Goal: Task Accomplishment & Management: Manage account settings

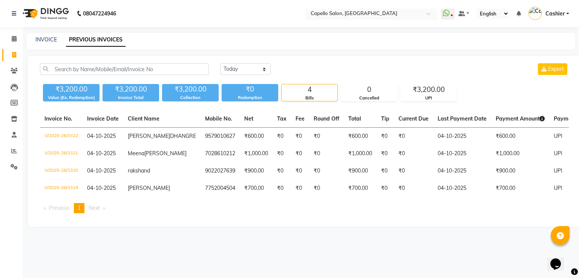
click at [357, 10] on div "× Capello Salon, [GEOGRAPHIC_DATA]" at bounding box center [353, 14] width 87 height 8
type input "wardha"
click at [350, 27] on span "Capello Salon, Wardha" at bounding box center [335, 25] width 53 height 6
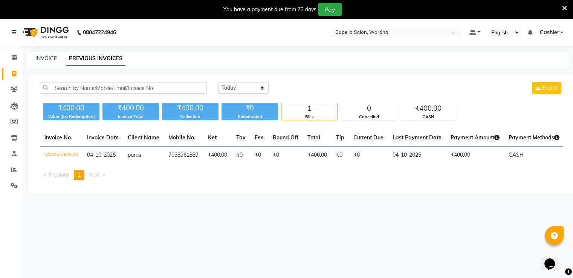
click at [251, 82] on div "Today Yesterday Custom Range Export ₹400.00 Value (Ex. Redemption) ₹400.00 Invo…" at bounding box center [301, 134] width 547 height 119
click at [248, 91] on select "Today Yesterday Custom Range" at bounding box center [243, 88] width 50 height 12
select select "range"
click at [218, 82] on select "Today Yesterday Custom Range" at bounding box center [243, 88] width 50 height 12
click at [300, 85] on input "04-10-2025" at bounding box center [304, 88] width 53 height 11
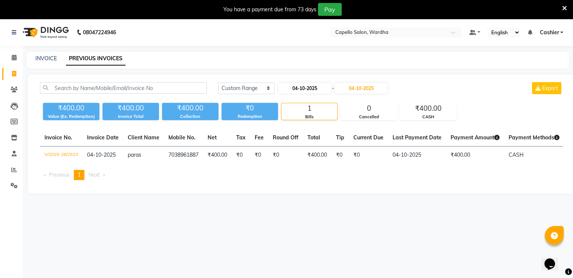
select select "10"
select select "2025"
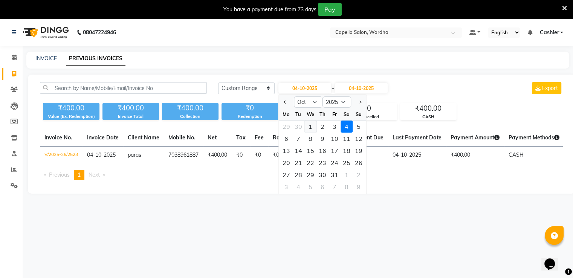
click at [310, 125] on div "1" at bounding box center [310, 127] width 12 height 12
type input "01-10-2025"
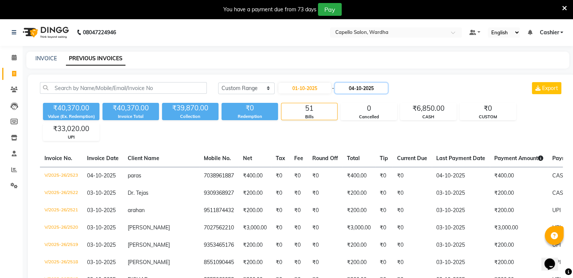
click at [361, 88] on input "04-10-2025" at bounding box center [361, 88] width 53 height 11
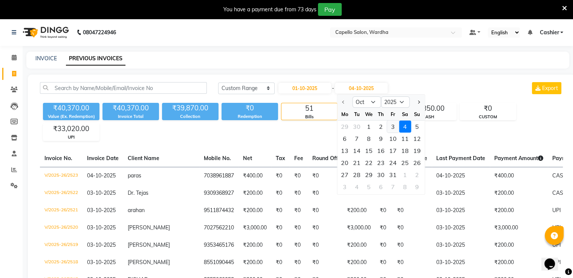
click at [395, 128] on div "3" at bounding box center [393, 127] width 12 height 12
type input "03-10-2025"
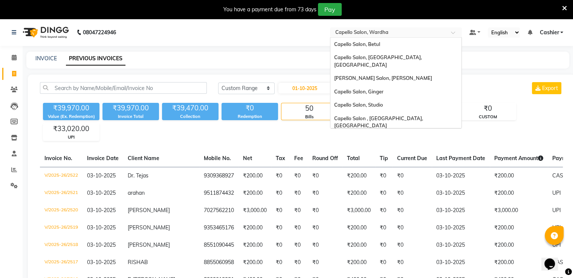
click at [379, 33] on input "text" at bounding box center [388, 33] width 109 height 8
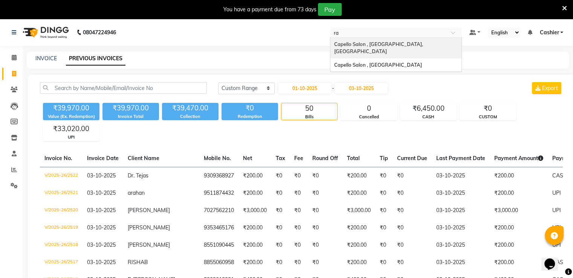
type input "raj"
click at [377, 44] on span "Capello Salon , [GEOGRAPHIC_DATA]" at bounding box center [378, 44] width 88 height 6
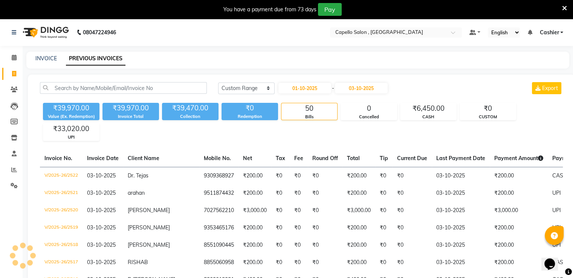
click at [377, 44] on nav "08047224946 Select Location × Capello Salon , Rajnandgaon Default Panel My Pane…" at bounding box center [286, 32] width 573 height 27
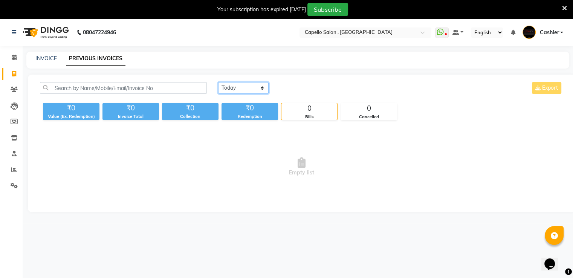
click at [235, 89] on select "[DATE] [DATE] Custom Range" at bounding box center [243, 88] width 50 height 12
select select "range"
click at [218, 82] on select "[DATE] [DATE] Custom Range" at bounding box center [243, 88] width 50 height 12
click at [312, 88] on input "04-10-2025" at bounding box center [304, 88] width 53 height 11
select select "10"
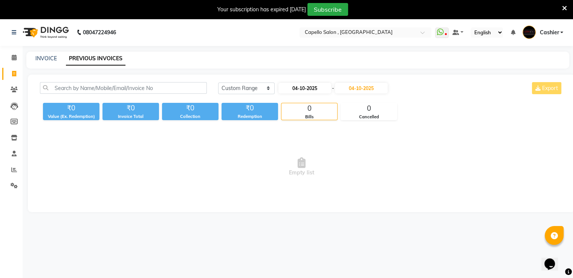
select select "2025"
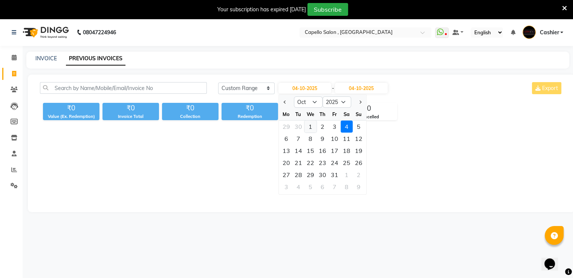
click at [312, 124] on div "1" at bounding box center [310, 127] width 12 height 12
type input "01-10-2025"
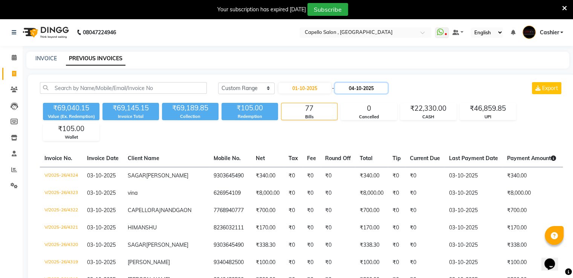
click at [379, 85] on input "04-10-2025" at bounding box center [361, 88] width 53 height 11
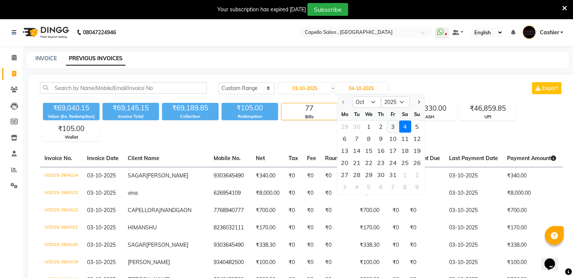
click at [395, 127] on div "3" at bounding box center [393, 127] width 12 height 12
type input "03-10-2025"
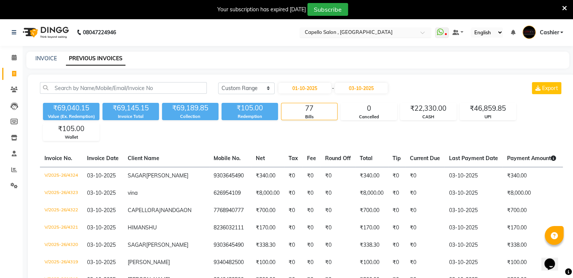
click at [344, 32] on input "text" at bounding box center [357, 33] width 109 height 8
type input "betu"
click at [343, 43] on span "Capello Salon, Betul" at bounding box center [327, 44] width 46 height 6
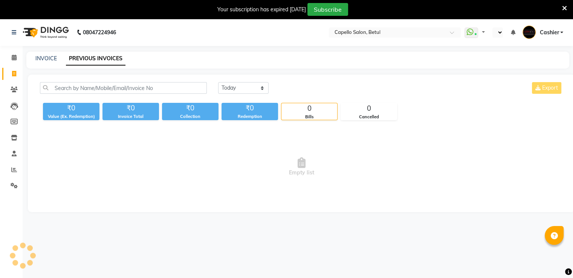
select select "en"
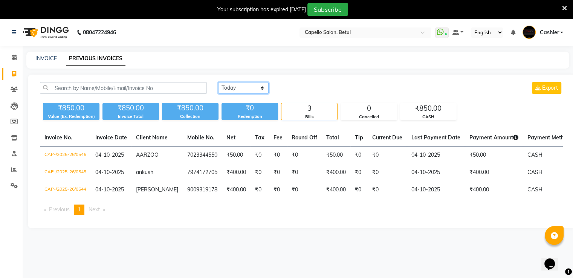
click at [256, 87] on select "Today Yesterday Custom Range" at bounding box center [243, 88] width 50 height 12
click at [244, 91] on select "Today Yesterday Custom Range" at bounding box center [243, 88] width 50 height 12
select select "range"
click at [218, 82] on select "Today Yesterday Custom Range" at bounding box center [243, 88] width 50 height 12
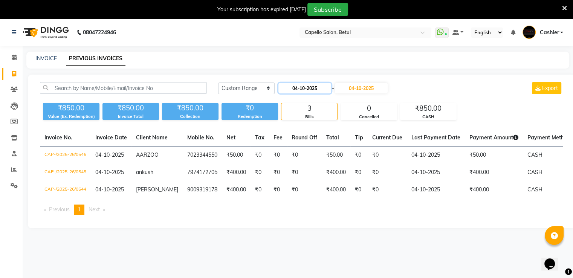
click at [313, 89] on input "04-10-2025" at bounding box center [304, 88] width 53 height 11
select select "10"
select select "2025"
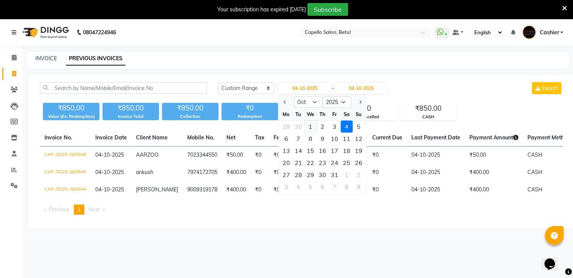
click at [310, 124] on div "1" at bounding box center [310, 127] width 12 height 12
type input "01-10-2025"
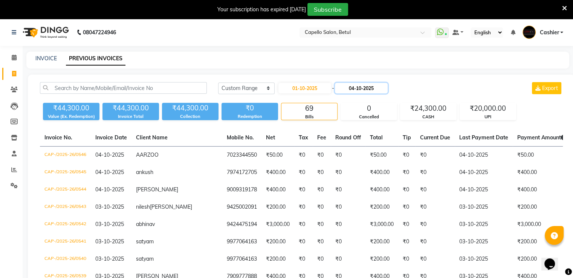
click at [349, 89] on input "04-10-2025" at bounding box center [361, 88] width 53 height 11
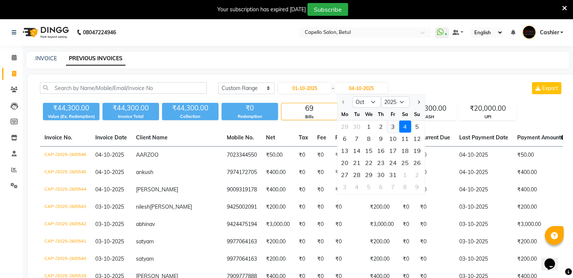
click at [388, 127] on div "3" at bounding box center [393, 127] width 12 height 12
type input "03-10-2025"
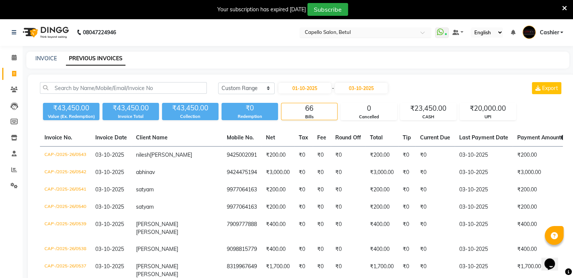
click at [324, 32] on input "text" at bounding box center [357, 33] width 109 height 8
type input "bhil"
click at [333, 46] on span "Capello Salon, [GEOGRAPHIC_DATA]" at bounding box center [347, 44] width 87 height 6
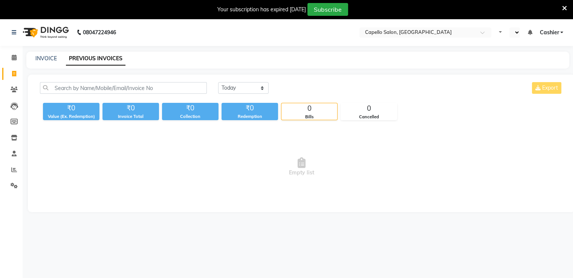
select select "en"
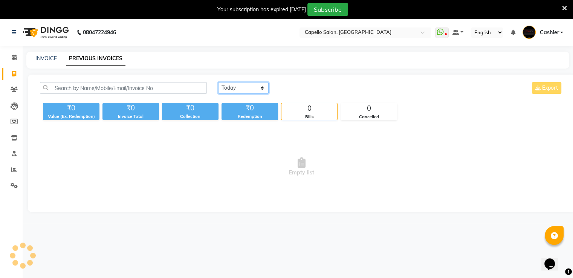
click at [247, 91] on select "[DATE] [DATE] Custom Range" at bounding box center [243, 88] width 50 height 12
select select "range"
click at [218, 82] on select "[DATE] [DATE] Custom Range" at bounding box center [243, 88] width 50 height 12
click at [248, 118] on div "Redemption" at bounding box center [249, 116] width 57 height 6
click at [310, 87] on input "04-10-2025" at bounding box center [304, 88] width 53 height 11
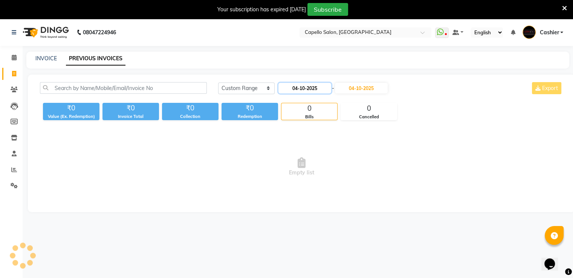
select select "10"
select select "2025"
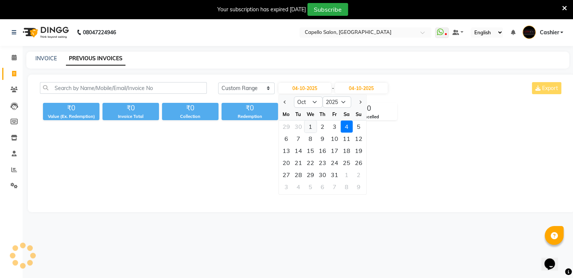
click at [309, 124] on div "1" at bounding box center [310, 127] width 12 height 12
type input "01-10-2025"
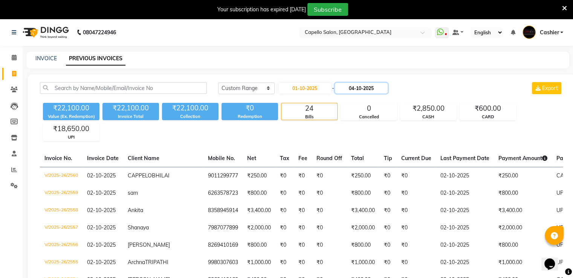
click at [360, 88] on input "04-10-2025" at bounding box center [361, 88] width 53 height 11
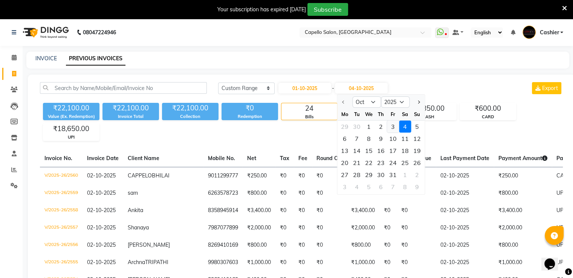
click at [392, 125] on div "3" at bounding box center [393, 127] width 12 height 12
type input "03-10-2025"
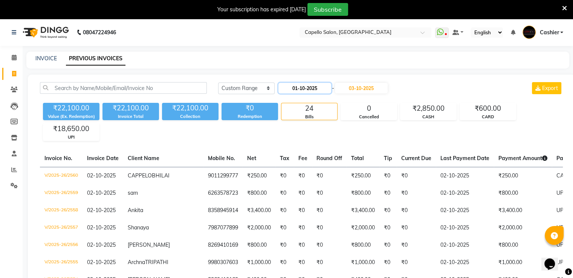
click at [305, 89] on input "01-10-2025" at bounding box center [304, 88] width 53 height 11
select select "10"
select select "2025"
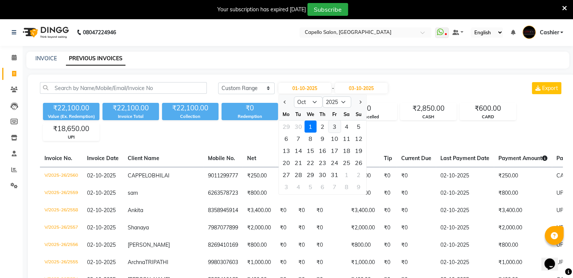
click at [336, 127] on div "3" at bounding box center [334, 127] width 12 height 12
type input "03-10-2025"
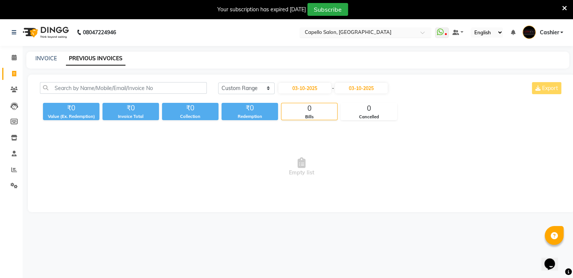
click at [340, 30] on input "text" at bounding box center [357, 33] width 109 height 8
type input "ginger"
click at [336, 45] on span "Capello Salon, Ginger" at bounding box center [328, 44] width 49 height 6
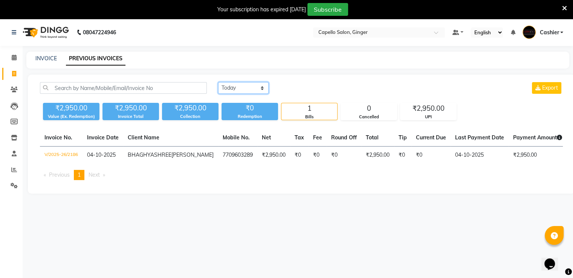
click at [240, 89] on select "[DATE] [DATE] Custom Range" at bounding box center [243, 88] width 50 height 12
select select "range"
click at [218, 82] on select "[DATE] [DATE] Custom Range" at bounding box center [243, 88] width 50 height 12
click at [294, 89] on input "04-10-2025" at bounding box center [304, 88] width 53 height 11
select select "10"
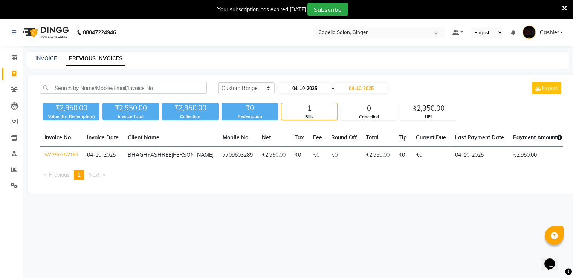
select select "2025"
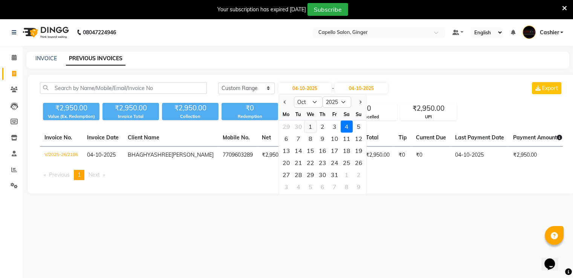
click at [309, 125] on div "1" at bounding box center [310, 127] width 12 height 12
type input "01-10-2025"
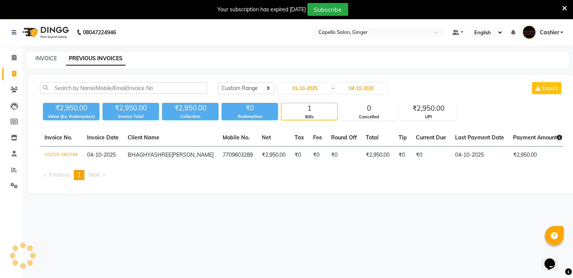
click at [309, 125] on div "Today Yesterday Custom Range 01-10-2025 - 04-10-2025 Export ₹2,950.00 Value (Ex…" at bounding box center [301, 134] width 547 height 119
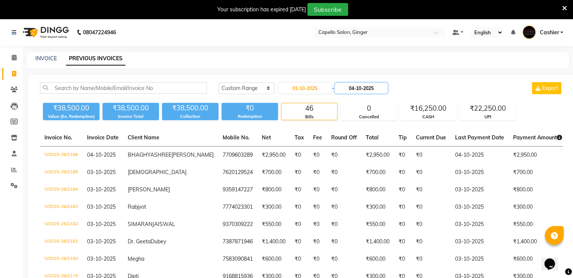
click at [353, 87] on input "04-10-2025" at bounding box center [361, 88] width 53 height 11
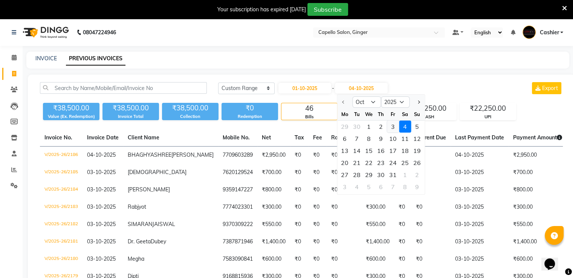
click at [396, 125] on div "3" at bounding box center [393, 127] width 12 height 12
type input "03-10-2025"
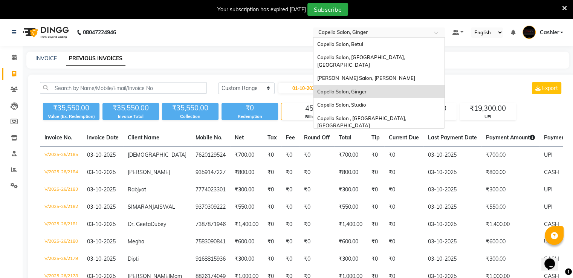
click at [369, 34] on input "text" at bounding box center [371, 33] width 109 height 8
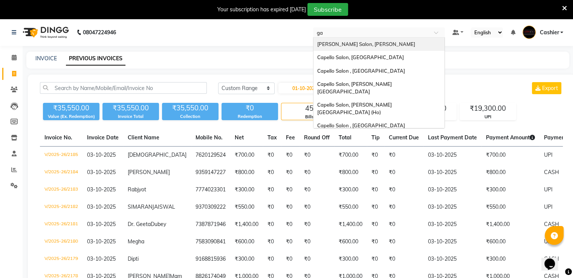
type input "g"
type input "gad"
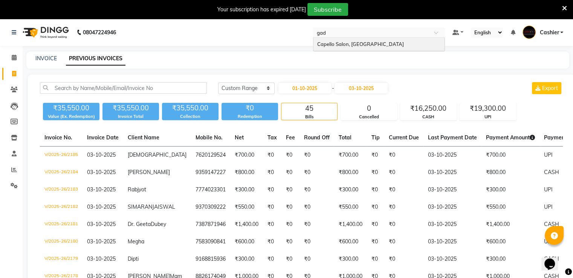
drag, startPoint x: 353, startPoint y: 47, endPoint x: 353, endPoint y: 53, distance: 6.4
click at [353, 48] on div "Capello Salon, Gadhchiroli" at bounding box center [378, 45] width 131 height 14
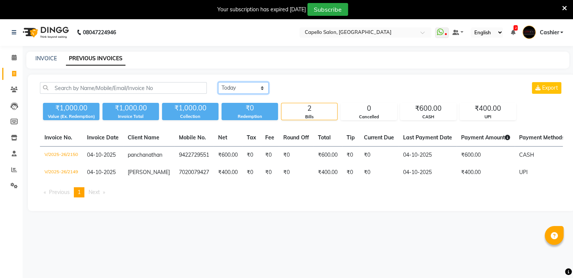
click at [231, 88] on select "[DATE] [DATE] Custom Range" at bounding box center [243, 88] width 50 height 12
select select "range"
click at [218, 82] on select "[DATE] [DATE] Custom Range" at bounding box center [243, 88] width 50 height 12
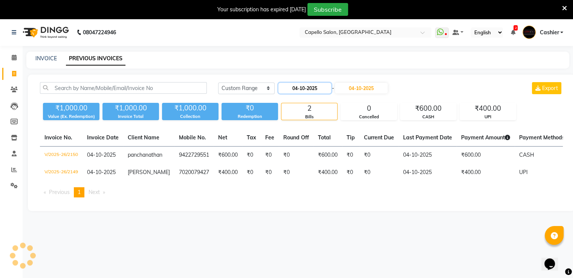
click at [302, 89] on input "04-10-2025" at bounding box center [304, 88] width 53 height 11
select select "10"
select select "2025"
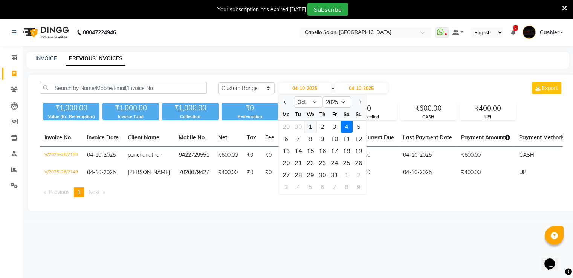
click at [306, 130] on div "1" at bounding box center [310, 127] width 12 height 12
type input "01-10-2025"
click at [306, 130] on th "Round Off" at bounding box center [296, 137] width 35 height 17
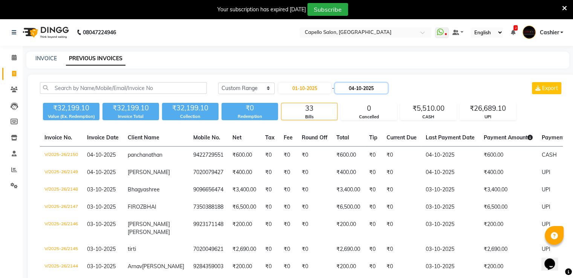
click at [356, 90] on input "04-10-2025" at bounding box center [361, 88] width 53 height 11
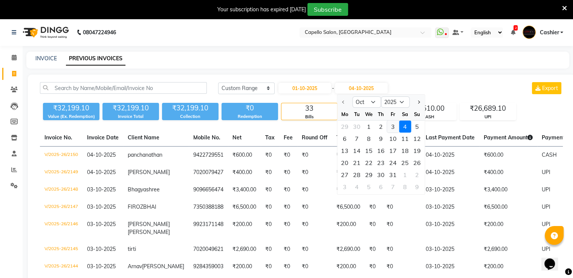
click at [392, 127] on div "3" at bounding box center [393, 127] width 12 height 12
type input "03-10-2025"
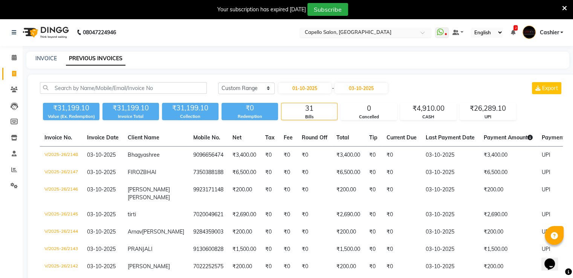
click at [336, 34] on input "text" at bounding box center [357, 33] width 109 height 8
type input "gond"
click at [330, 40] on div "Capello Salon , [GEOGRAPHIC_DATA]" at bounding box center [365, 45] width 131 height 14
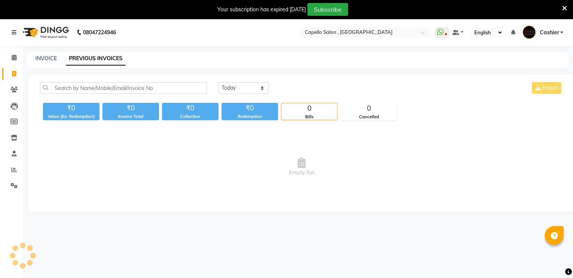
select select "en"
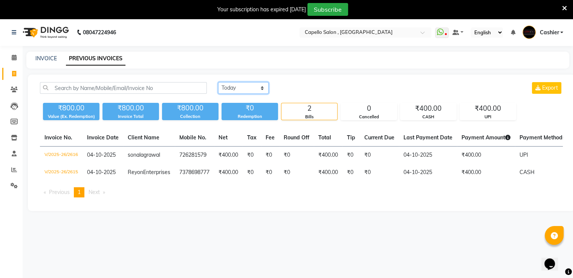
click at [246, 91] on select "[DATE] [DATE] Custom Range" at bounding box center [243, 88] width 50 height 12
select select "range"
click at [218, 82] on select "[DATE] [DATE] Custom Range" at bounding box center [243, 88] width 50 height 12
click at [304, 92] on input "04-10-2025" at bounding box center [304, 88] width 53 height 11
select select "10"
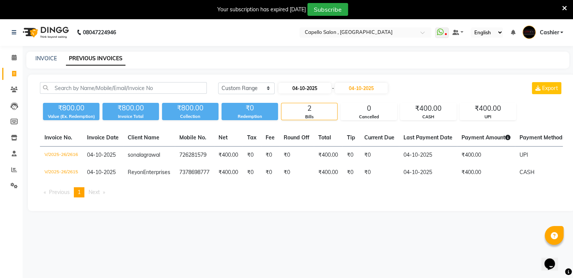
select select "2025"
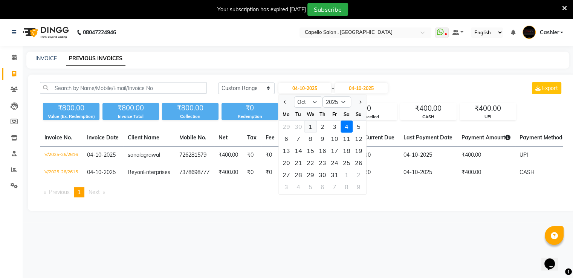
click at [308, 127] on div "1" at bounding box center [310, 127] width 12 height 12
type input "01-10-2025"
click at [308, 127] on div "Today Yesterday Custom Range 01-10-2025 Jan Feb Mar Apr May Jun Jul Aug Sep Oct…" at bounding box center [301, 143] width 547 height 136
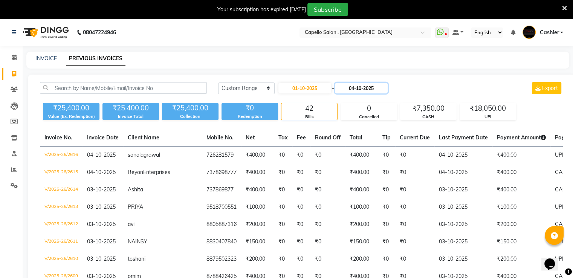
click at [366, 86] on input "04-10-2025" at bounding box center [361, 88] width 53 height 11
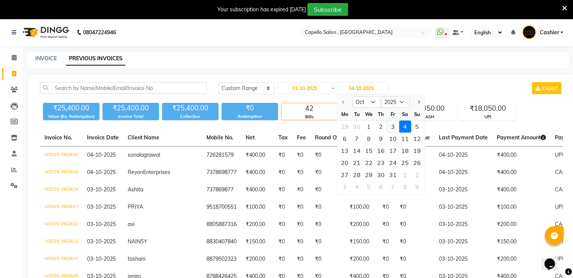
click at [392, 128] on div "3" at bounding box center [393, 127] width 12 height 12
type input "03-10-2025"
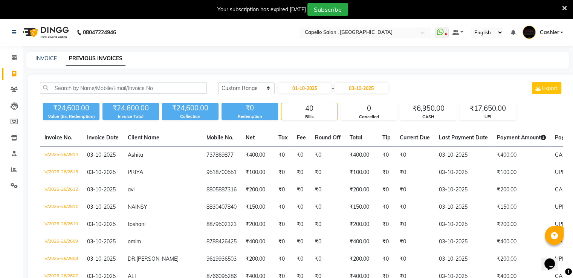
click at [328, 34] on input "text" at bounding box center [357, 33] width 109 height 8
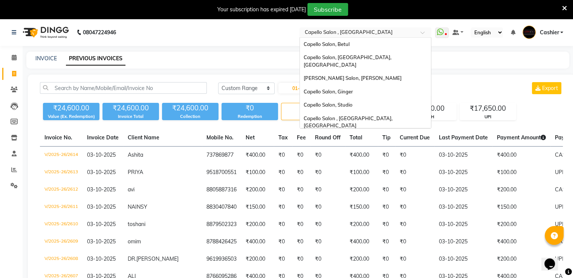
click at [328, 34] on input "text" at bounding box center [357, 33] width 109 height 8
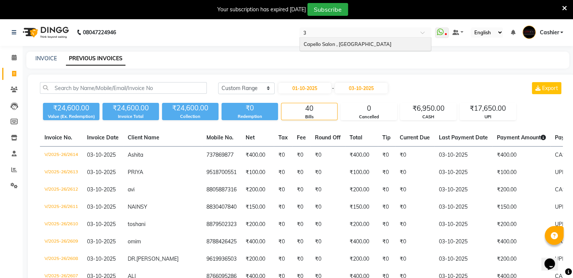
type input "36"
click at [340, 44] on span "Capello Salon , [GEOGRAPHIC_DATA]" at bounding box center [348, 44] width 88 height 6
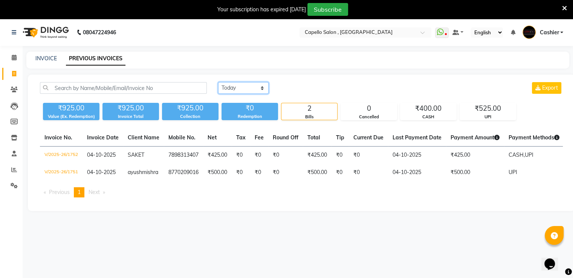
click at [252, 86] on select "[DATE] [DATE] Custom Range" at bounding box center [243, 88] width 50 height 12
select select "range"
click at [218, 82] on select "[DATE] [DATE] Custom Range" at bounding box center [243, 88] width 50 height 12
click at [299, 85] on input "04-10-2025" at bounding box center [304, 88] width 53 height 11
select select "10"
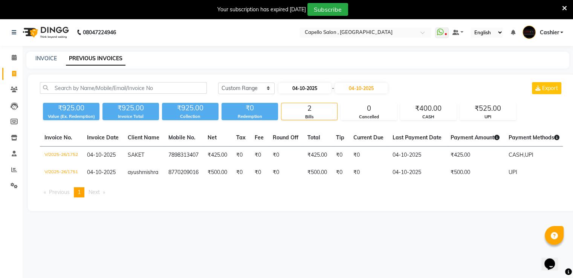
select select "2025"
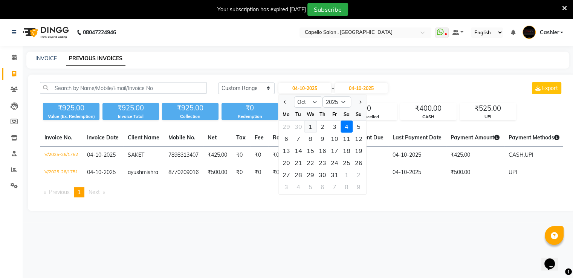
click at [307, 128] on div "1" at bounding box center [310, 127] width 12 height 12
type input "01-10-2025"
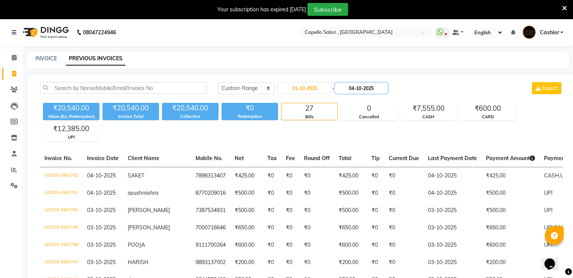
click at [349, 91] on input "04-10-2025" at bounding box center [361, 88] width 53 height 11
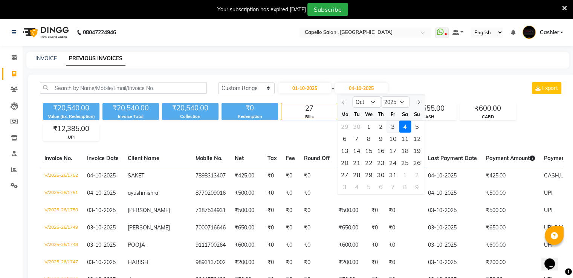
click at [393, 128] on div "3" at bounding box center [393, 127] width 12 height 12
type input "03-10-2025"
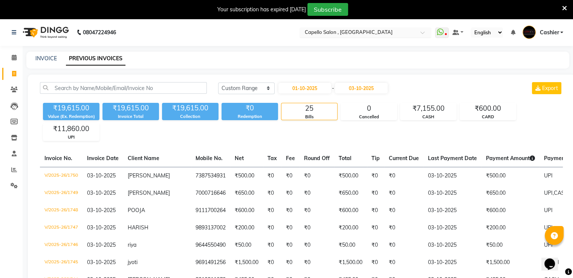
click at [353, 29] on input "text" at bounding box center [357, 33] width 109 height 8
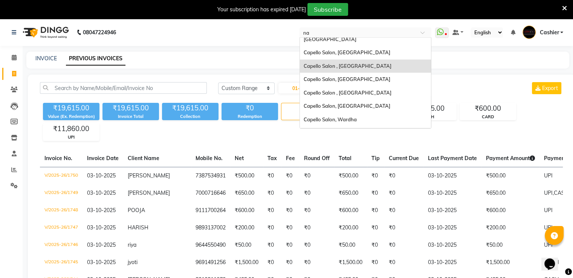
scroll to position [3, 0]
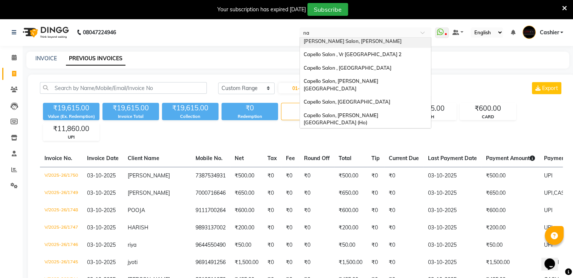
type input "nai"
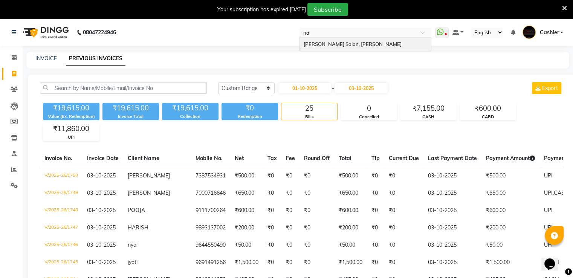
click at [360, 44] on span "[PERSON_NAME] Salon, [PERSON_NAME]" at bounding box center [353, 44] width 98 height 6
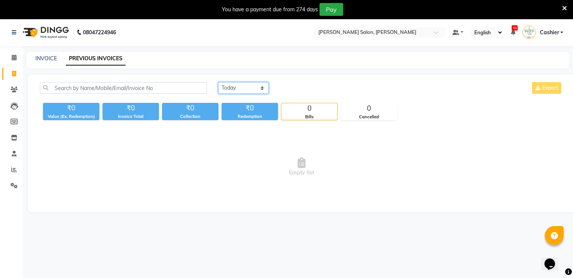
click at [249, 87] on select "[DATE] [DATE] Custom Range" at bounding box center [243, 88] width 50 height 12
select select "range"
click at [218, 82] on select "[DATE] [DATE] Custom Range" at bounding box center [243, 88] width 50 height 12
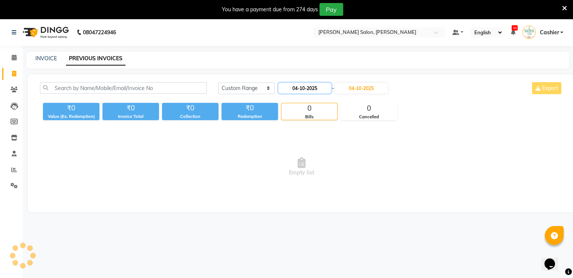
click at [311, 86] on input "04-10-2025" at bounding box center [304, 88] width 53 height 11
select select "10"
select select "2025"
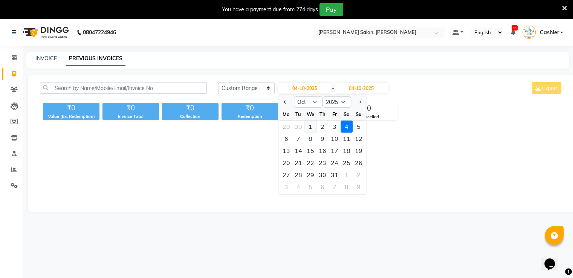
click at [308, 127] on div "1" at bounding box center [310, 127] width 12 height 12
type input "01-10-2025"
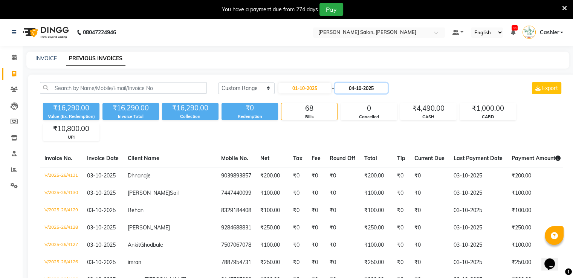
click at [354, 89] on input "04-10-2025" at bounding box center [361, 88] width 53 height 11
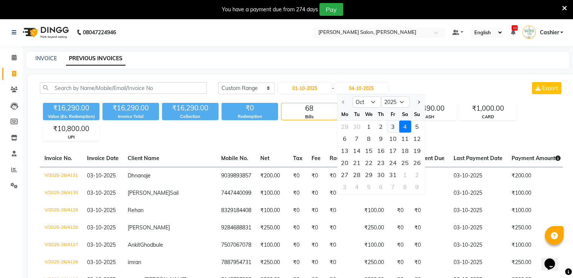
click at [392, 128] on div "3" at bounding box center [393, 127] width 12 height 12
type input "03-10-2025"
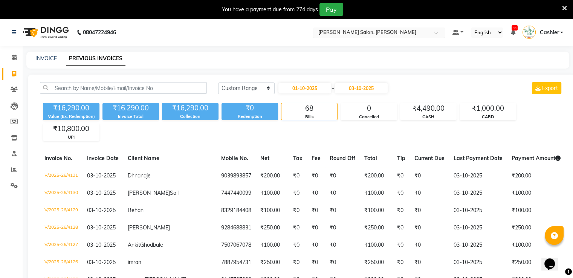
click at [346, 31] on input "text" at bounding box center [371, 33] width 109 height 8
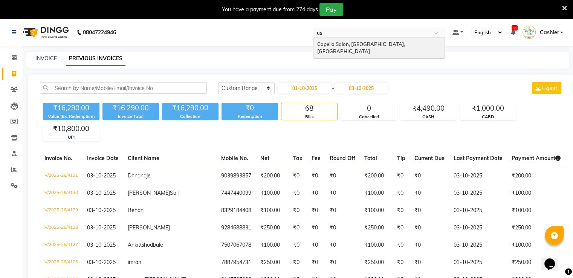
type input "usl"
click at [351, 41] on span "Capello Salon, [GEOGRAPHIC_DATA], [GEOGRAPHIC_DATA]" at bounding box center [361, 48] width 89 height 14
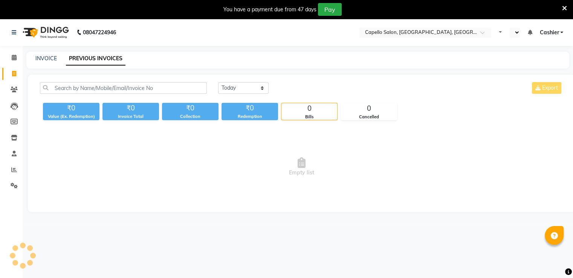
select select "en"
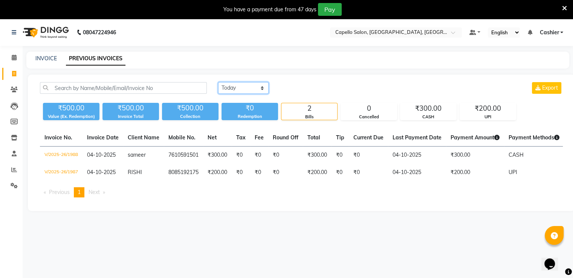
click at [230, 86] on select "[DATE] [DATE] Custom Range" at bounding box center [243, 88] width 50 height 12
select select "range"
click at [218, 82] on select "[DATE] [DATE] Custom Range" at bounding box center [243, 88] width 50 height 12
click at [302, 86] on input "04-10-2025" at bounding box center [304, 88] width 53 height 11
select select "10"
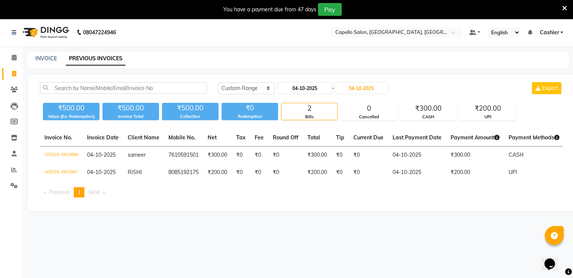
select select "2025"
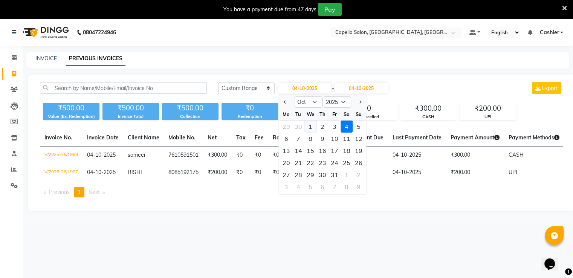
click at [309, 127] on div "1" at bounding box center [310, 127] width 12 height 12
type input "01-10-2025"
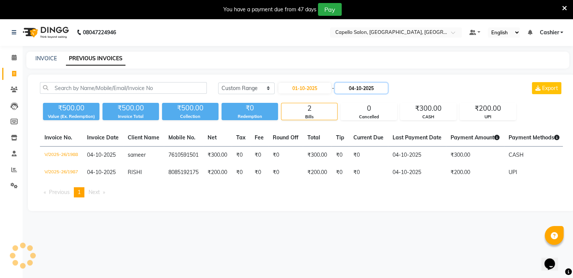
click at [356, 86] on input "04-10-2025" at bounding box center [361, 88] width 53 height 11
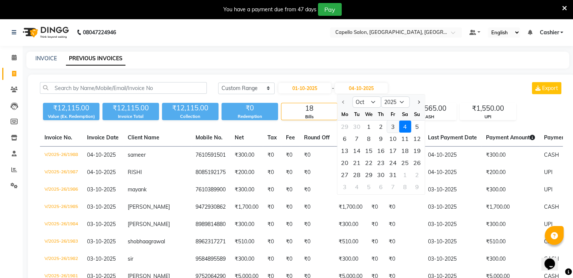
click at [390, 127] on div "3" at bounding box center [393, 127] width 12 height 12
type input "03-10-2025"
